Goal: Find specific page/section: Find specific page/section

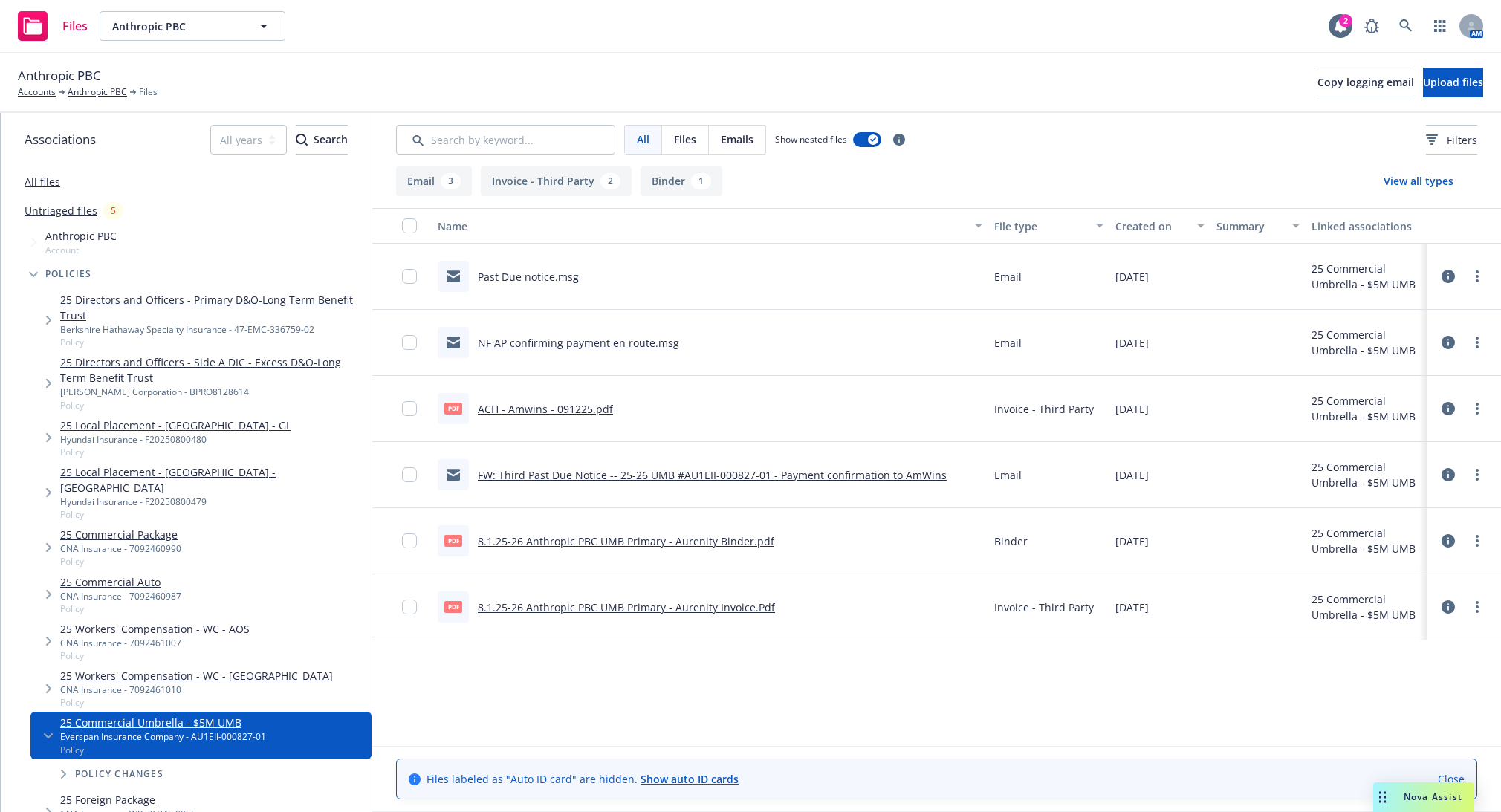
click at [1032, 70] on div "Anthropic PBC Accounts Anthropic PBC Files Copy logging email Upload files" at bounding box center [750, 81] width 1466 height 32
click at [125, 91] on link "Anthropic PBC" at bounding box center [97, 92] width 60 height 14
